Goal: Task Accomplishment & Management: Use online tool/utility

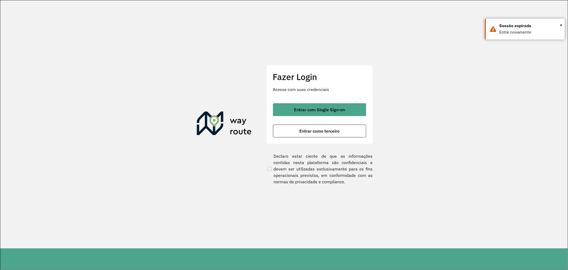
click at [328, 103] on div "Fazer Login Acesse com suas credenciais Entrar com Single Sign-on Entrar como t…" at bounding box center [319, 104] width 107 height 79
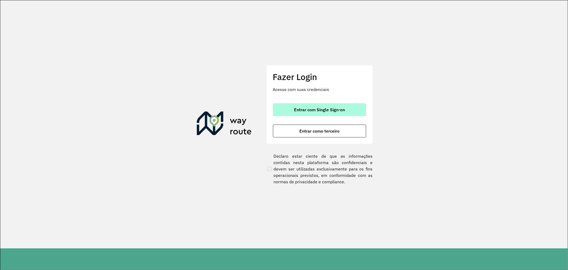
click at [329, 108] on span "Entrar com Single Sign-on" at bounding box center [319, 109] width 51 height 4
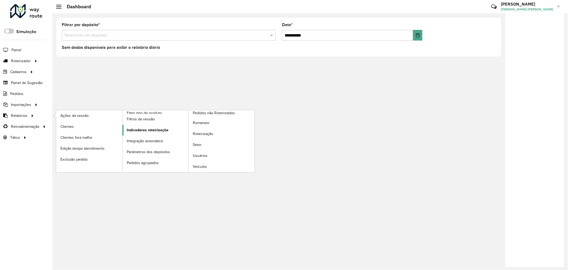
click at [145, 129] on span "Indicadores roteirização" at bounding box center [148, 130] width 42 height 6
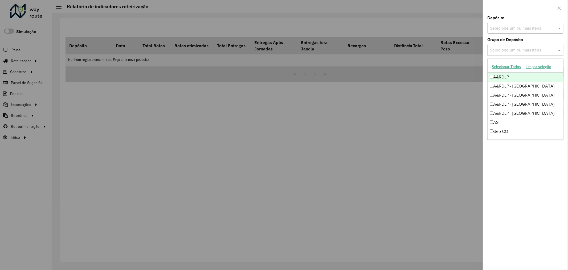
click at [535, 52] on input "text" at bounding box center [523, 50] width 68 height 6
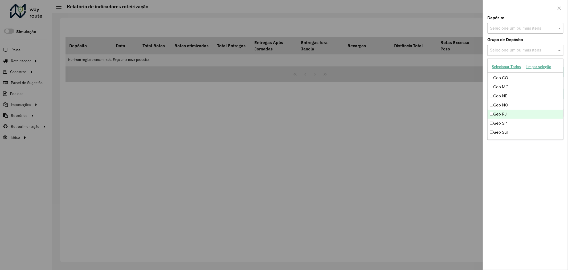
scroll to position [59, 0]
click at [507, 84] on div "Geo MG" at bounding box center [526, 81] width 76 height 9
click at [509, 106] on div "Geo RJ" at bounding box center [526, 108] width 76 height 9
click at [507, 119] on div "Geo SP" at bounding box center [526, 117] width 76 height 9
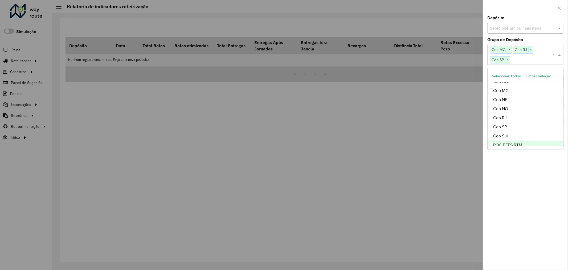
click at [518, 201] on div "**********" at bounding box center [525, 142] width 85 height 253
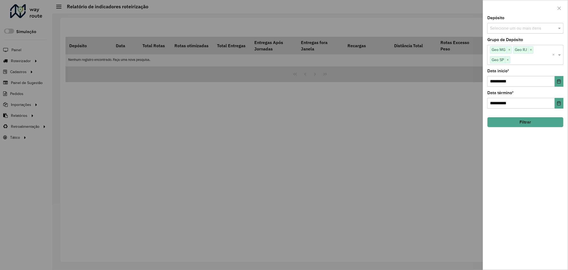
click at [532, 124] on button "Filtrar" at bounding box center [526, 122] width 76 height 10
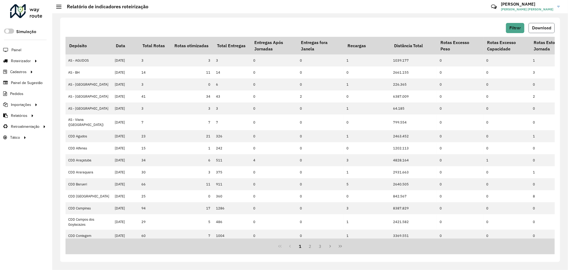
click at [538, 24] on button "Download" at bounding box center [542, 28] width 26 height 10
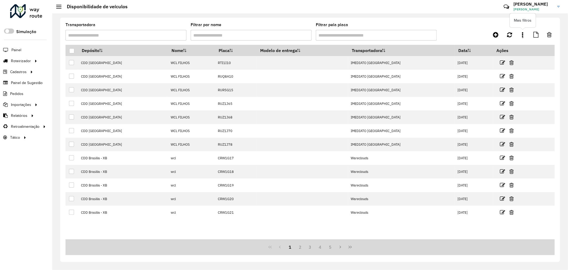
click at [520, 32] on link at bounding box center [523, 35] width 11 height 10
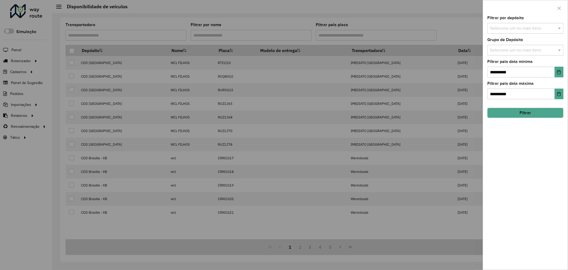
click at [532, 47] on input "text" at bounding box center [523, 50] width 68 height 6
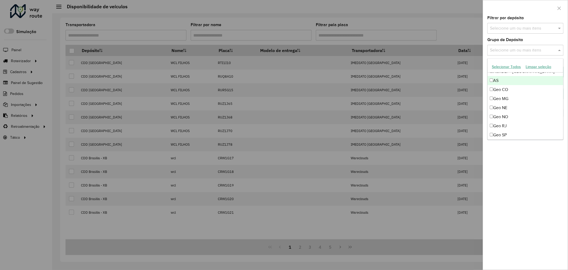
scroll to position [59, 0]
click at [511, 83] on div "Geo MG" at bounding box center [526, 81] width 76 height 9
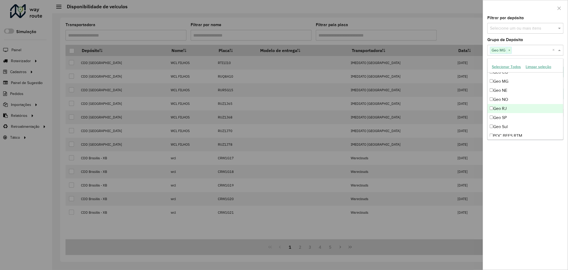
click at [511, 107] on div "Geo RJ" at bounding box center [526, 108] width 76 height 9
click at [512, 118] on div "Geo SP" at bounding box center [526, 117] width 76 height 9
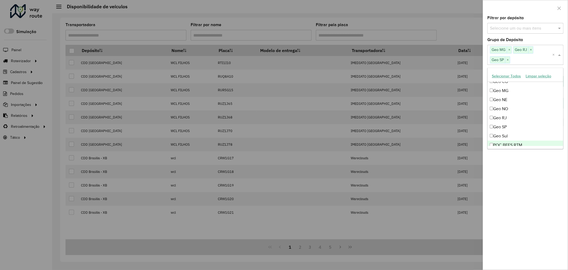
click at [519, 173] on div "**********" at bounding box center [525, 142] width 85 height 253
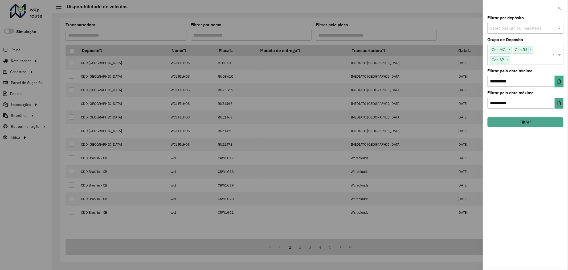
click at [563, 80] on button "Choose Date" at bounding box center [559, 81] width 9 height 11
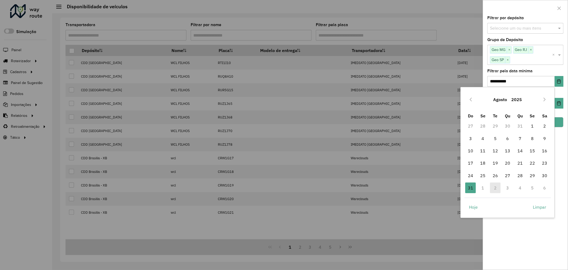
click at [500, 188] on td "2" at bounding box center [496, 187] width 12 height 12
click at [543, 103] on button "Next Month" at bounding box center [545, 99] width 9 height 9
click at [496, 126] on span "2" at bounding box center [495, 125] width 11 height 11
type input "**********"
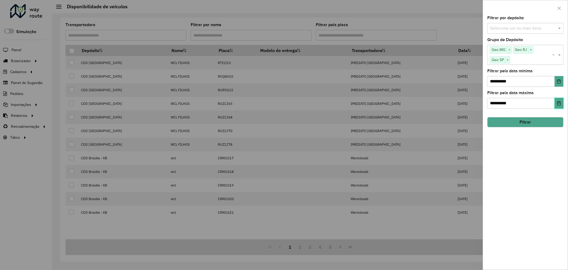
click at [557, 105] on icon "Choose Date" at bounding box center [559, 103] width 4 height 4
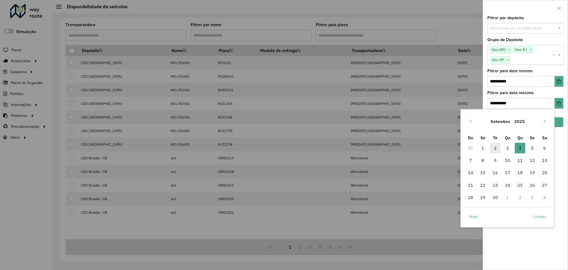
click at [492, 153] on span "2" at bounding box center [495, 148] width 11 height 11
type input "**********"
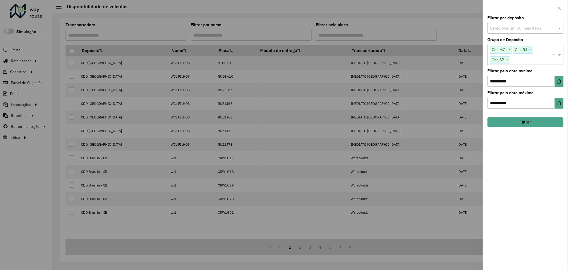
click at [536, 125] on button "Filtrar" at bounding box center [526, 122] width 76 height 10
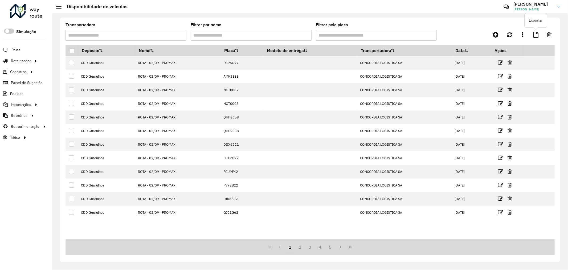
click at [539, 34] on icon at bounding box center [536, 35] width 5 height 6
